Goal: Use online tool/utility: Utilize a website feature to perform a specific function

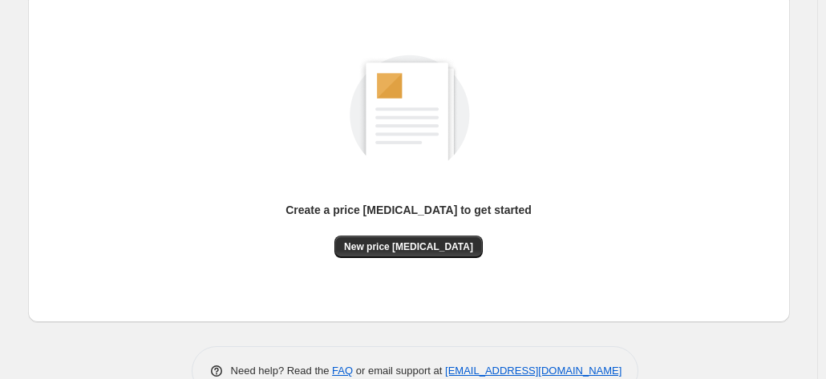
scroll to position [221, 0]
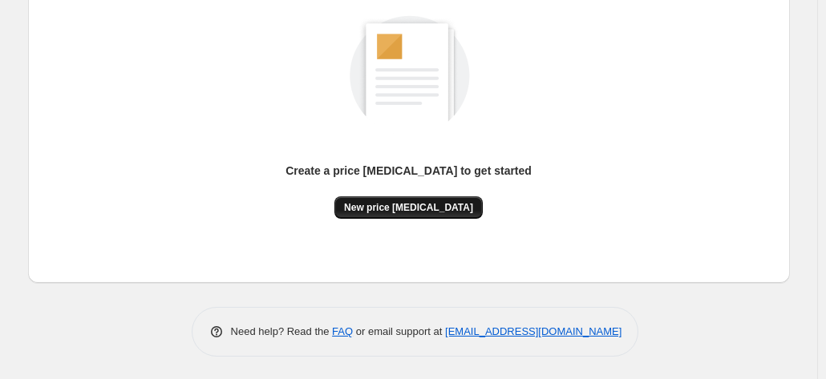
click at [451, 214] on button "New price [MEDICAL_DATA]" at bounding box center [408, 207] width 148 height 22
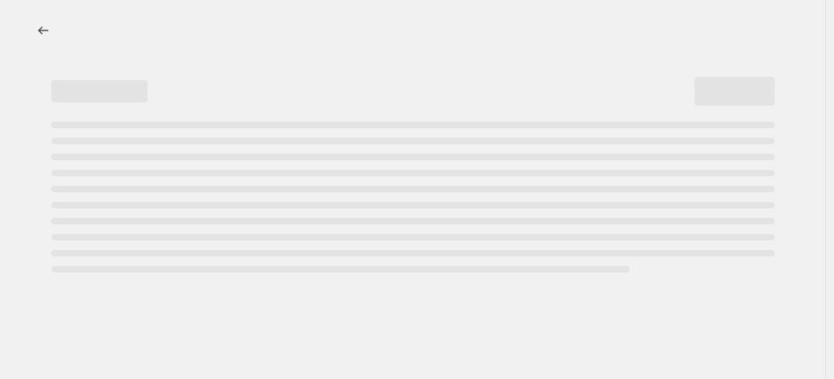
select select "percentage"
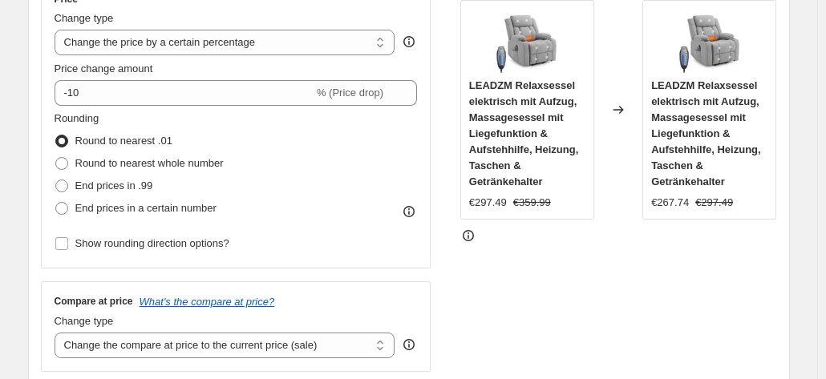
scroll to position [160, 0]
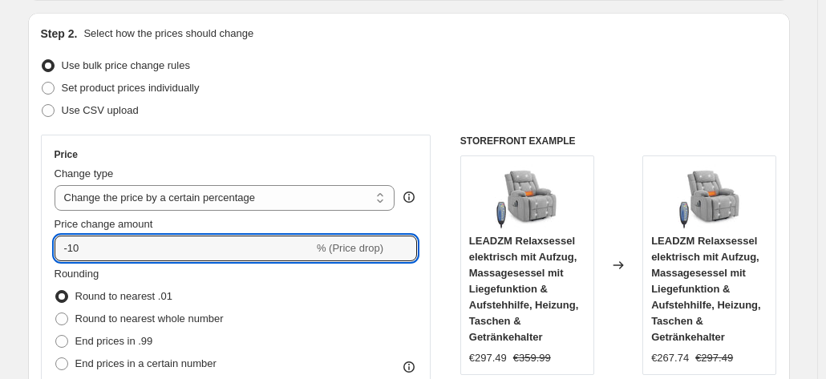
click at [217, 245] on input "-10" at bounding box center [184, 249] width 259 height 26
type input "-1"
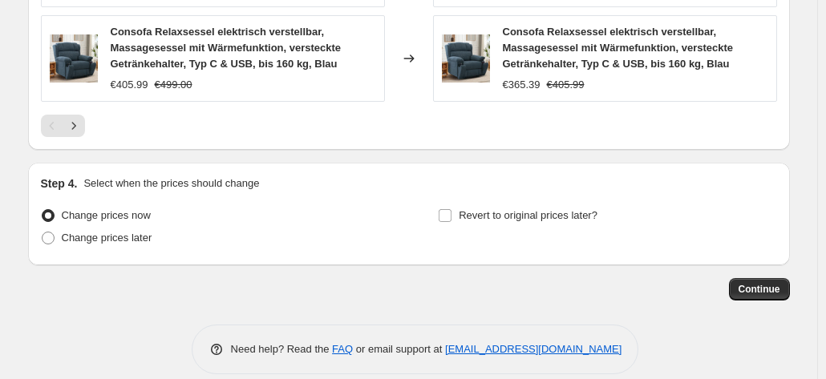
scroll to position [1325, 0]
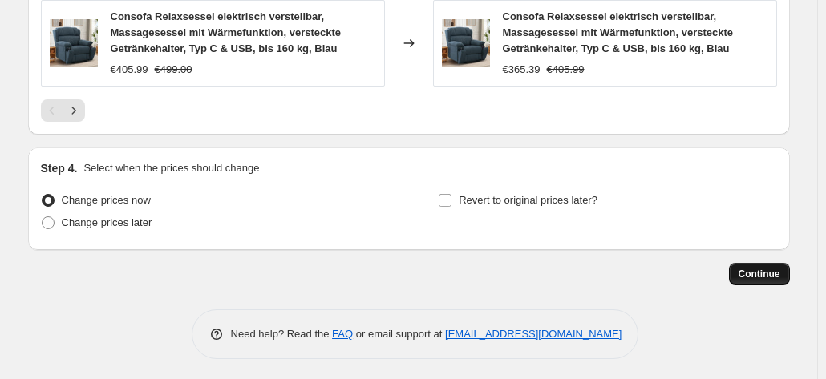
type input "-35"
click at [745, 268] on span "Continue" at bounding box center [760, 274] width 42 height 13
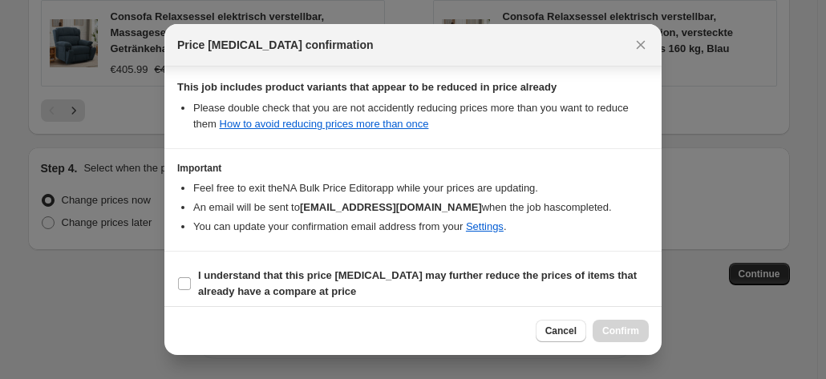
scroll to position [293, 0]
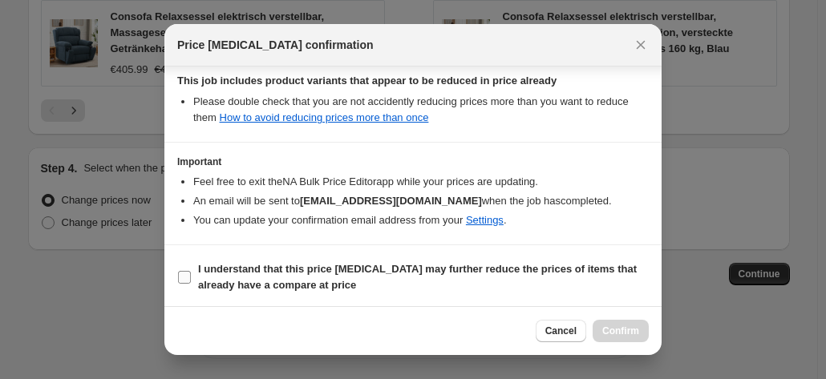
click at [565, 269] on b "I understand that this price [MEDICAL_DATA] may further reduce the prices of it…" at bounding box center [417, 277] width 439 height 28
click at [191, 271] on input "I understand that this price [MEDICAL_DATA] may further reduce the prices of it…" at bounding box center [184, 277] width 13 height 13
checkbox input "true"
click at [617, 314] on div "Cancel Confirm" at bounding box center [412, 330] width 497 height 49
click at [617, 323] on button "Confirm" at bounding box center [621, 331] width 56 height 22
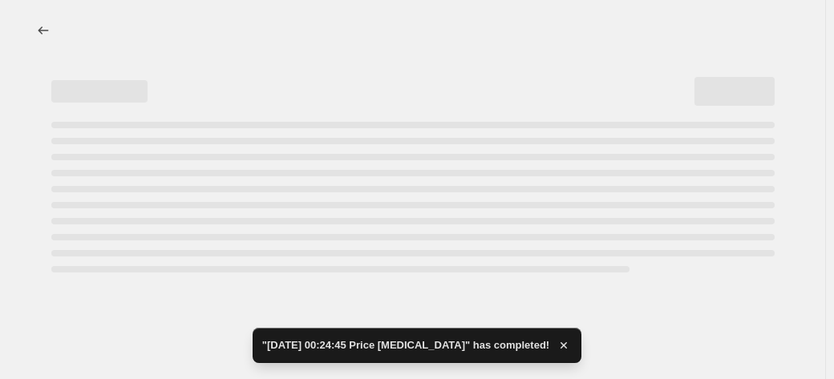
select select "percentage"
